Goal: Task Accomplishment & Management: Manage account settings

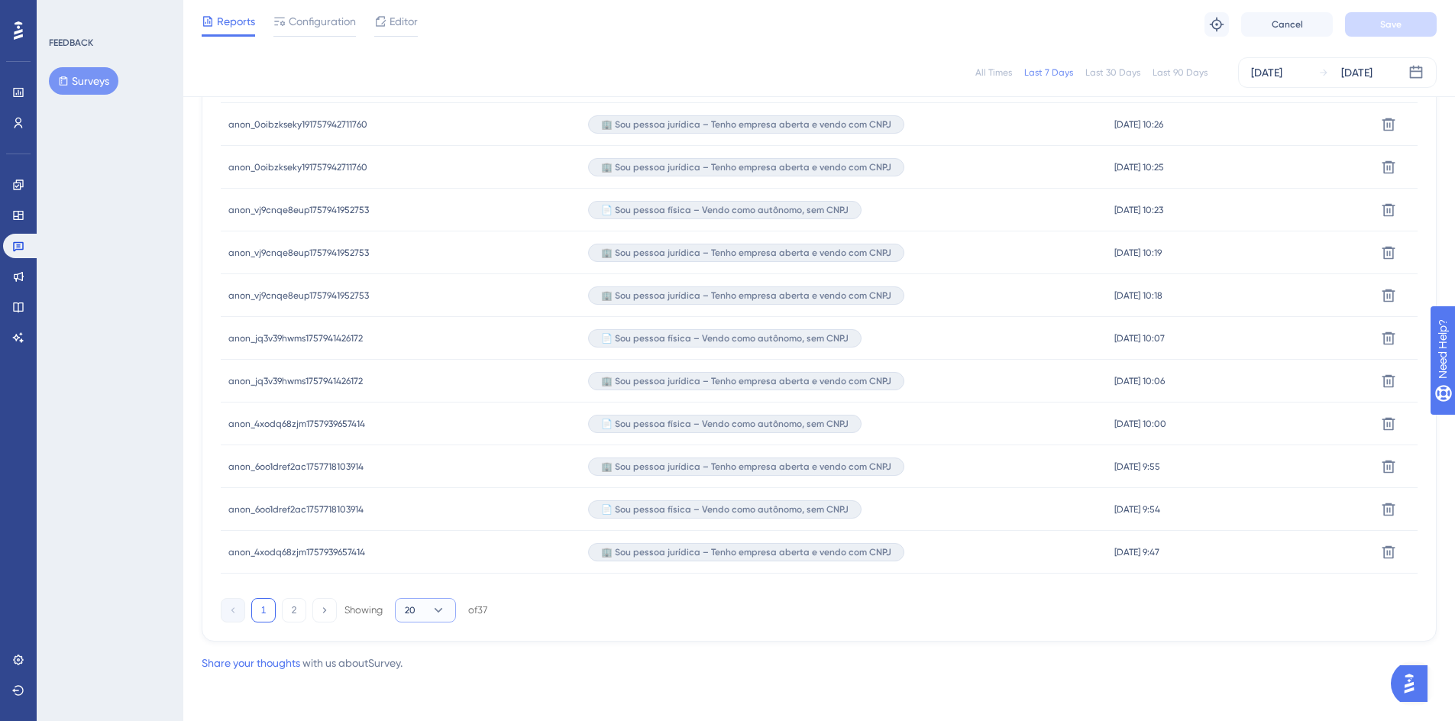
click at [415, 609] on button "20" at bounding box center [425, 610] width 61 height 24
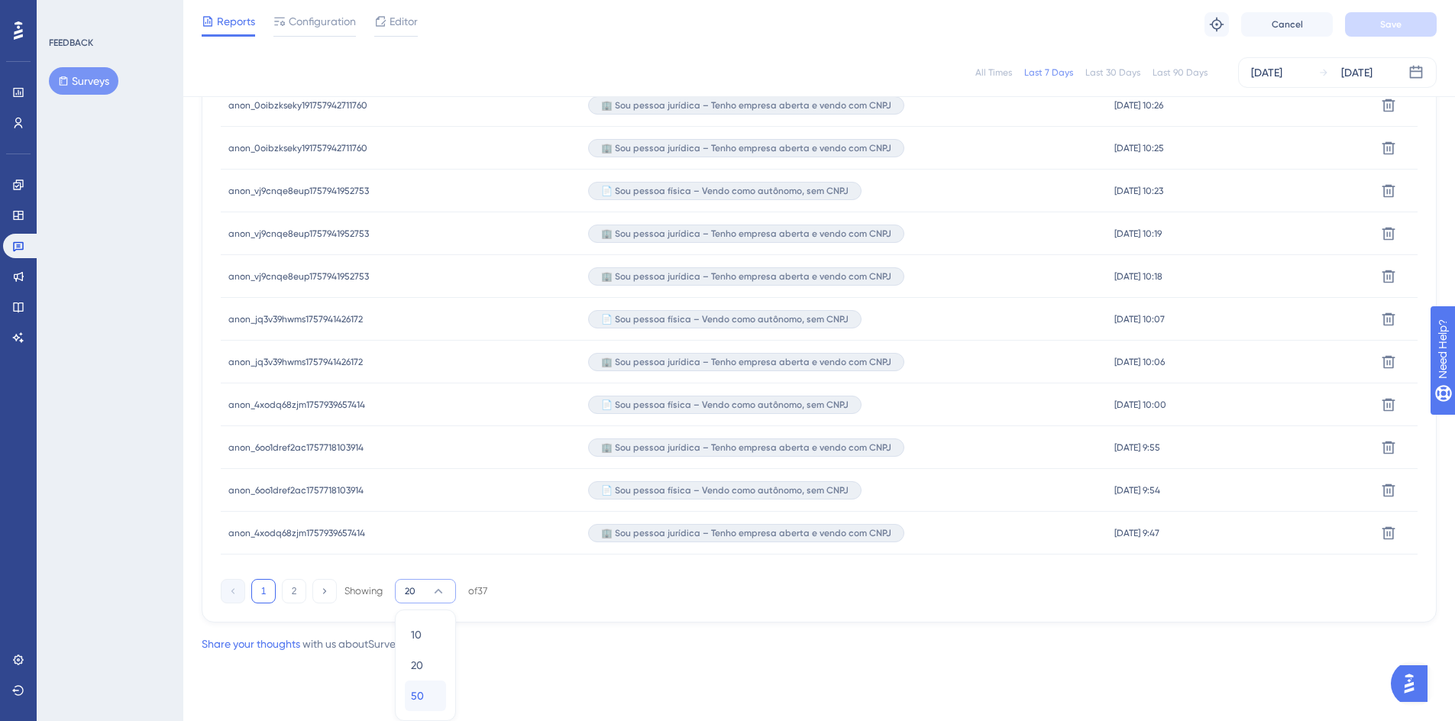
click at [415, 693] on span "50" at bounding box center [417, 695] width 13 height 18
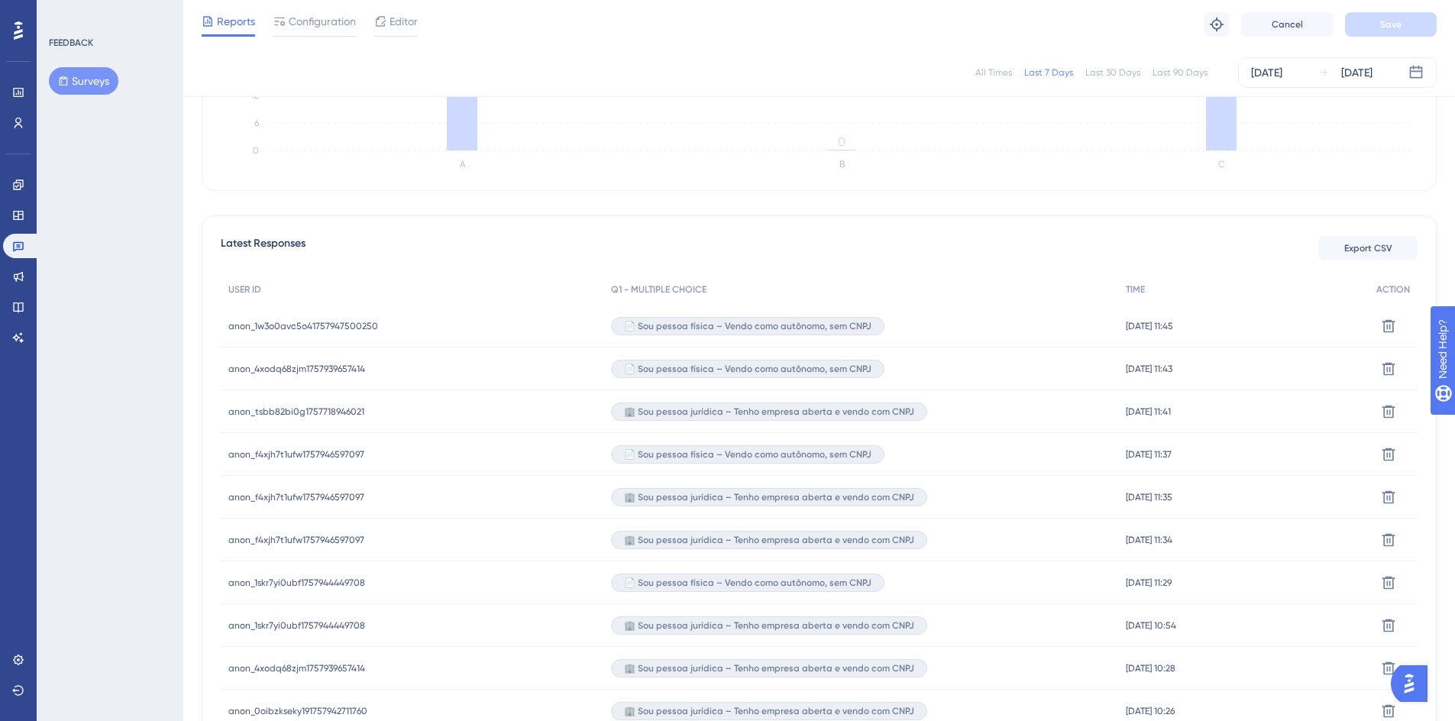
scroll to position [0, 0]
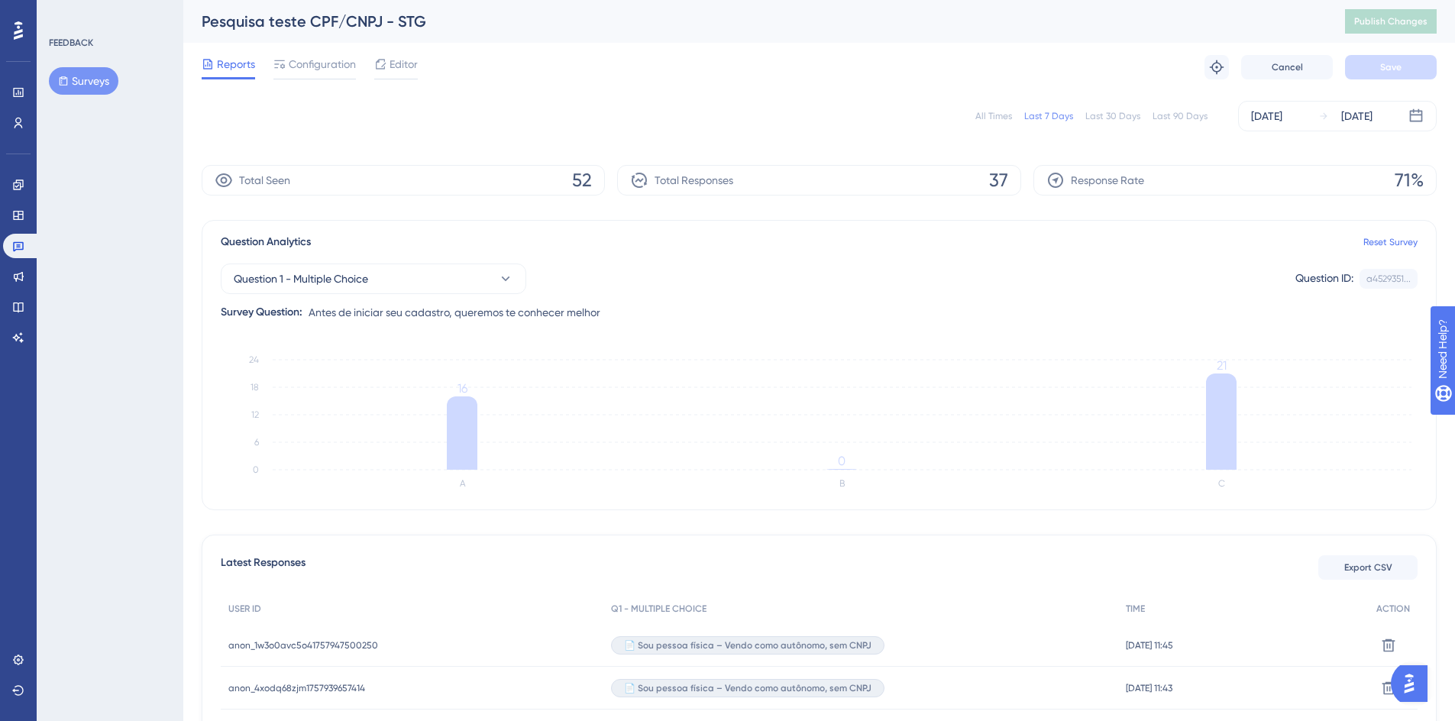
click at [24, 34] on div at bounding box center [18, 30] width 24 height 24
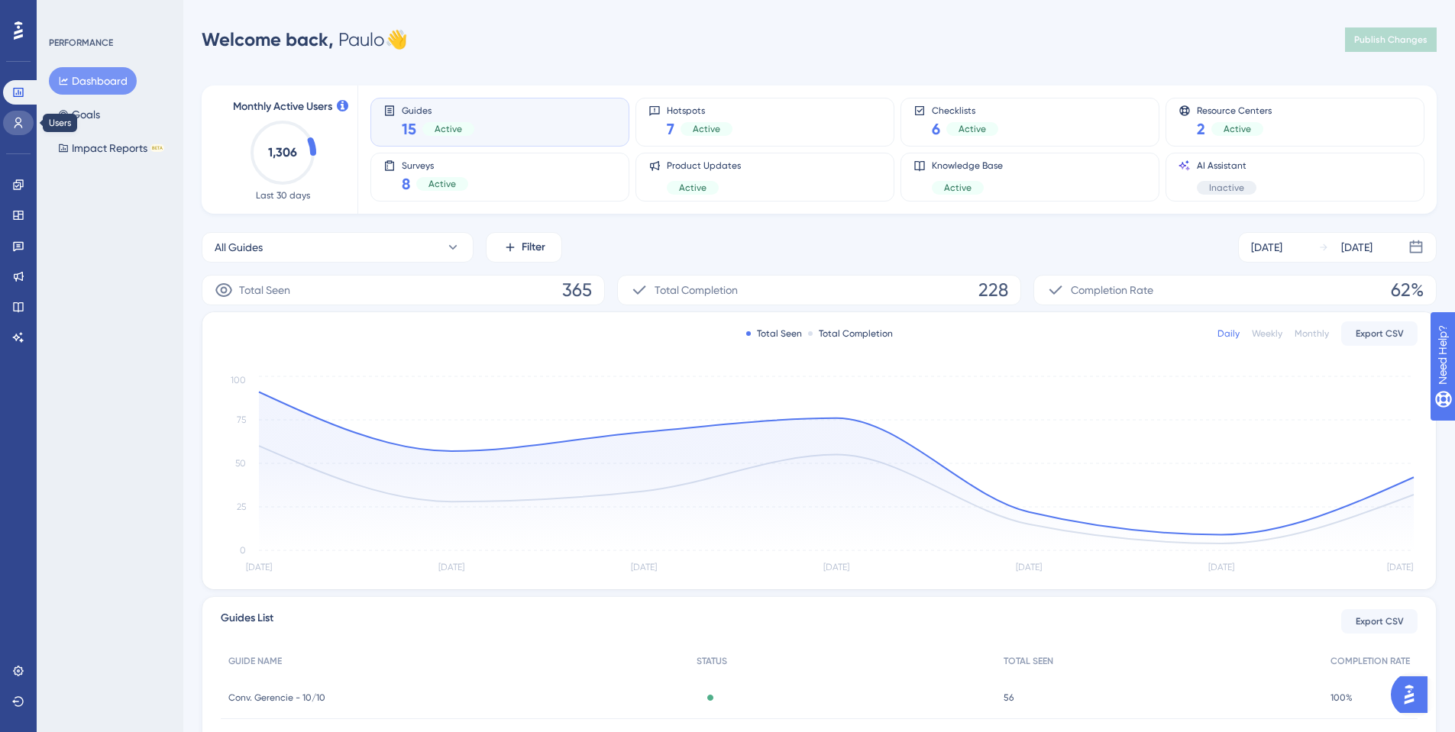
click at [11, 130] on link at bounding box center [18, 123] width 31 height 24
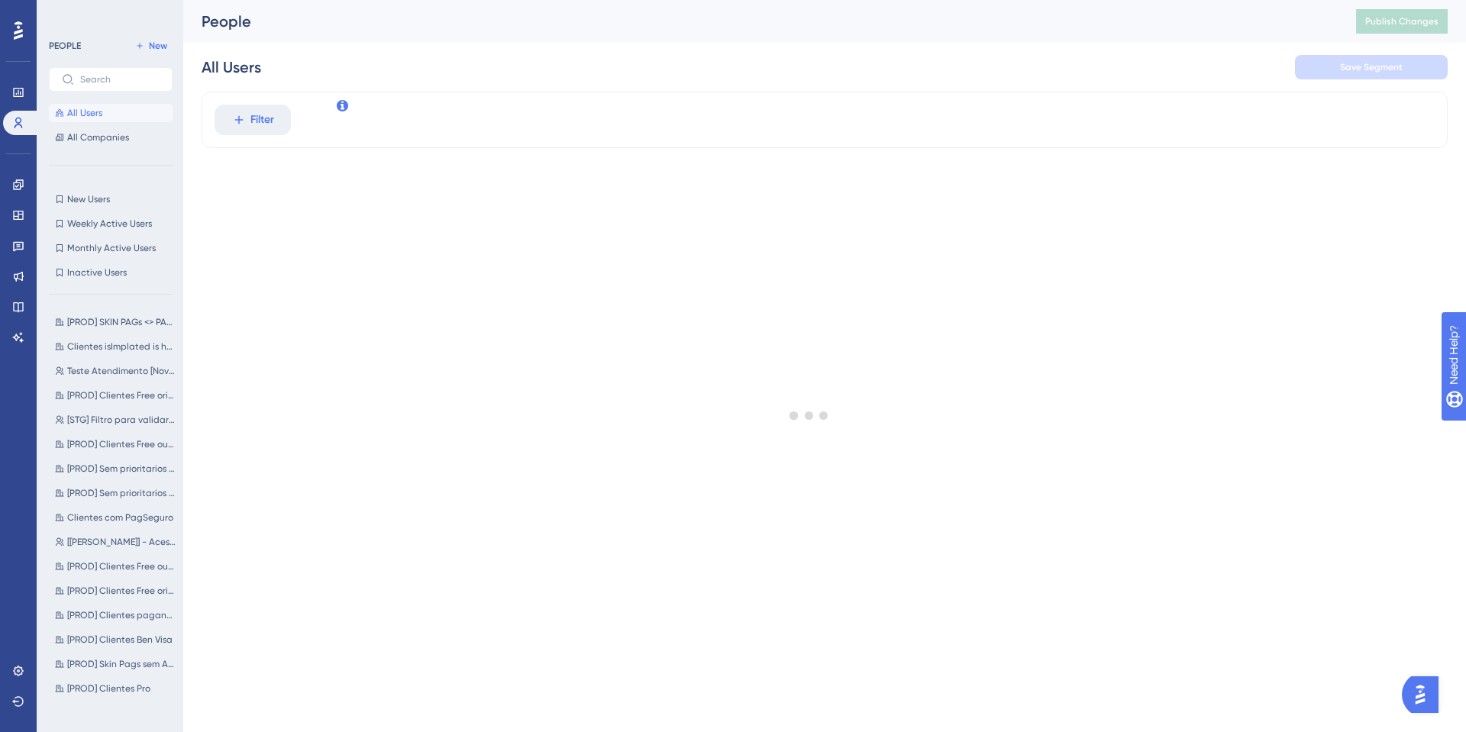
click at [121, 118] on button "All Users" at bounding box center [111, 113] width 124 height 18
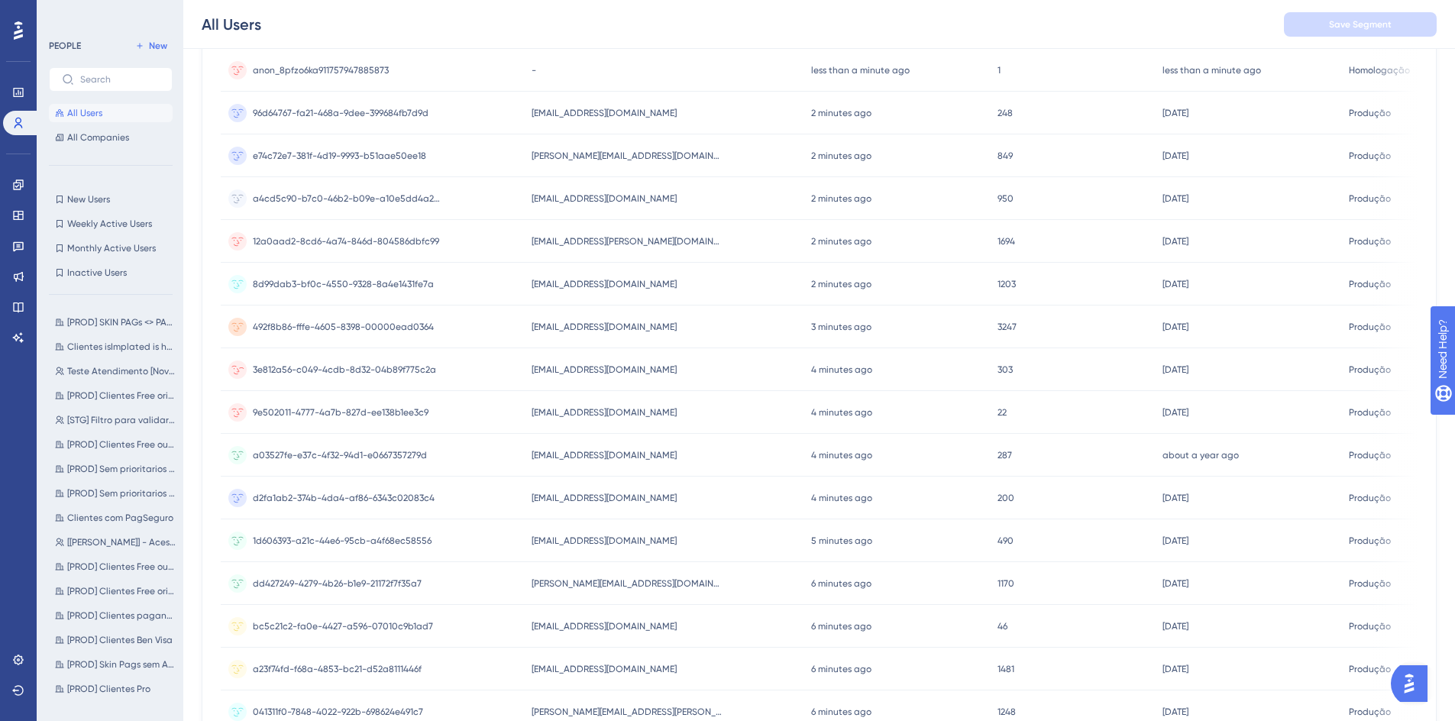
scroll to position [458, 0]
